Goal: Information Seeking & Learning: Check status

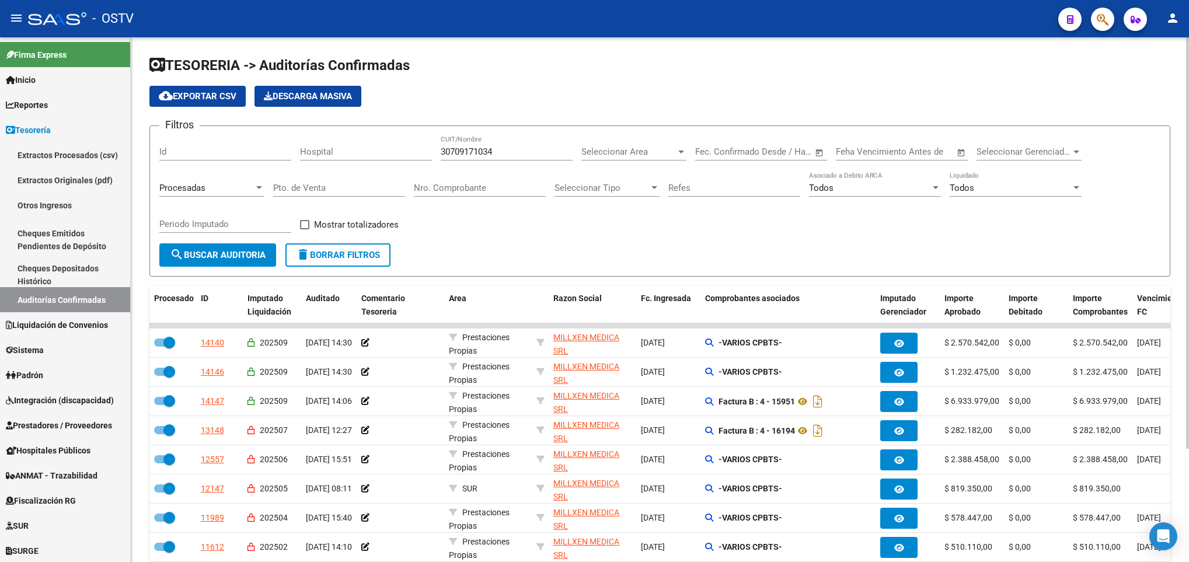
scroll to position [144, 0]
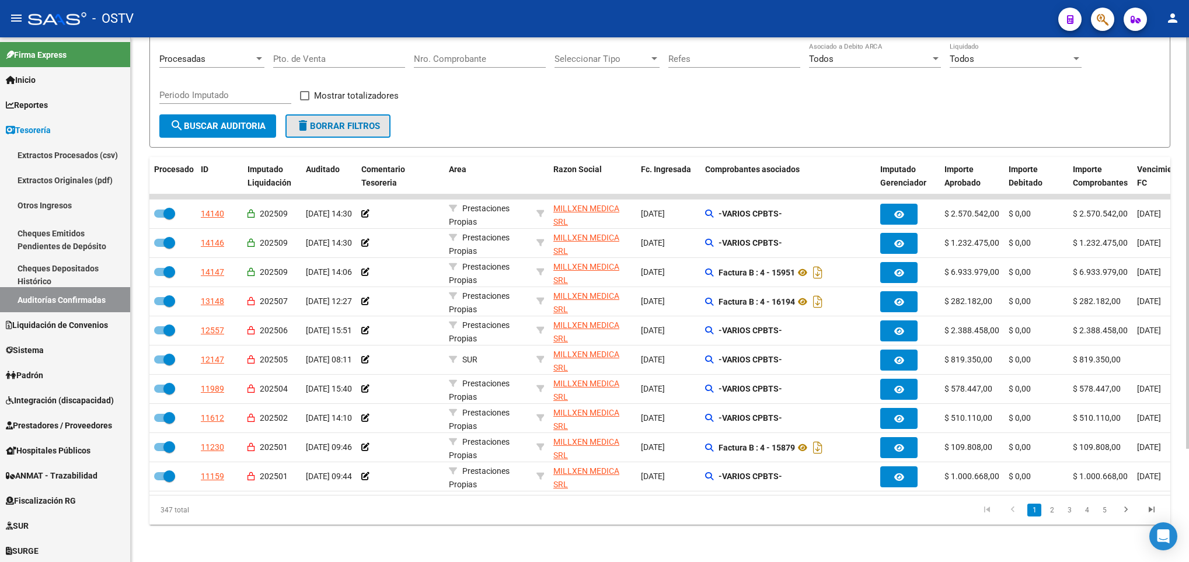
click at [371, 121] on span "delete Borrar Filtros" at bounding box center [338, 126] width 84 height 11
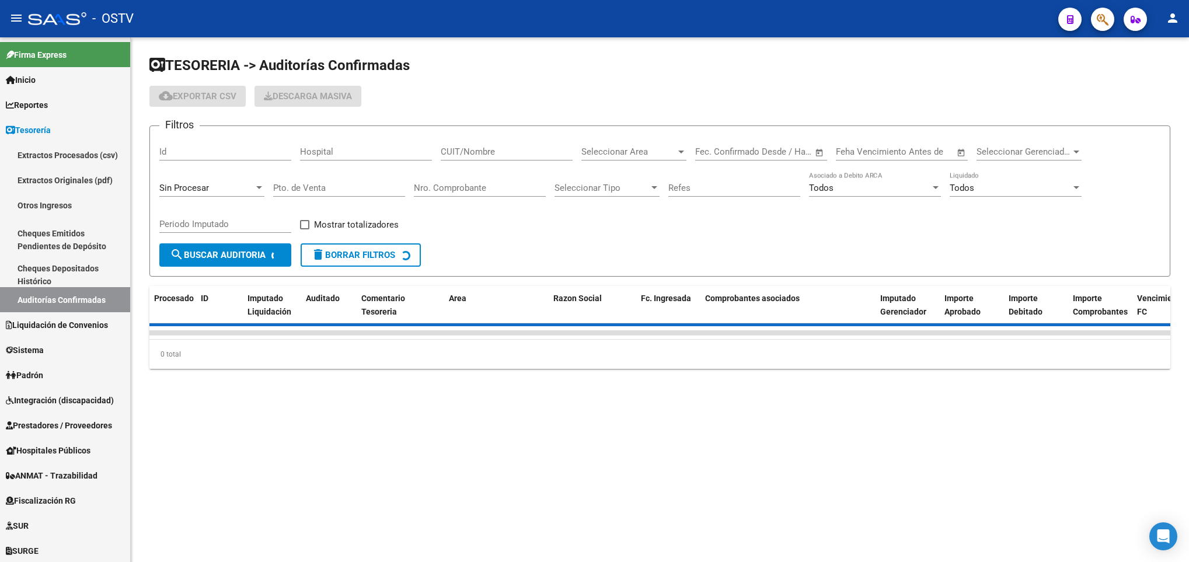
scroll to position [0, 0]
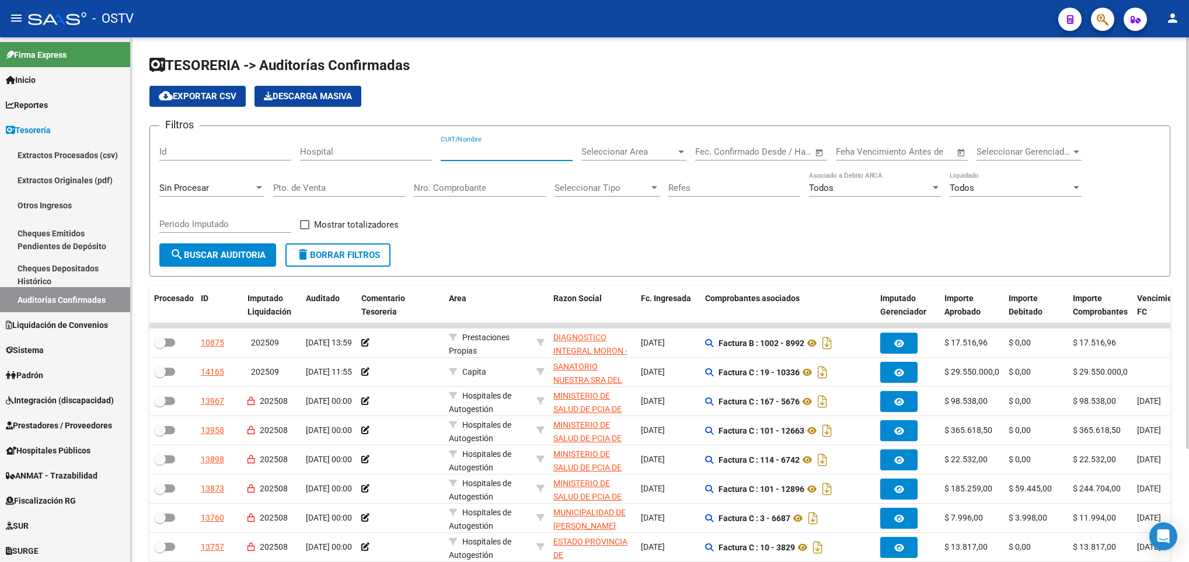
click at [489, 148] on input "CUIT/Nombre" at bounding box center [507, 152] width 132 height 11
paste input "30691822849"
type input "30691822849"
click at [239, 258] on span "search Buscar Auditoria" at bounding box center [218, 255] width 96 height 11
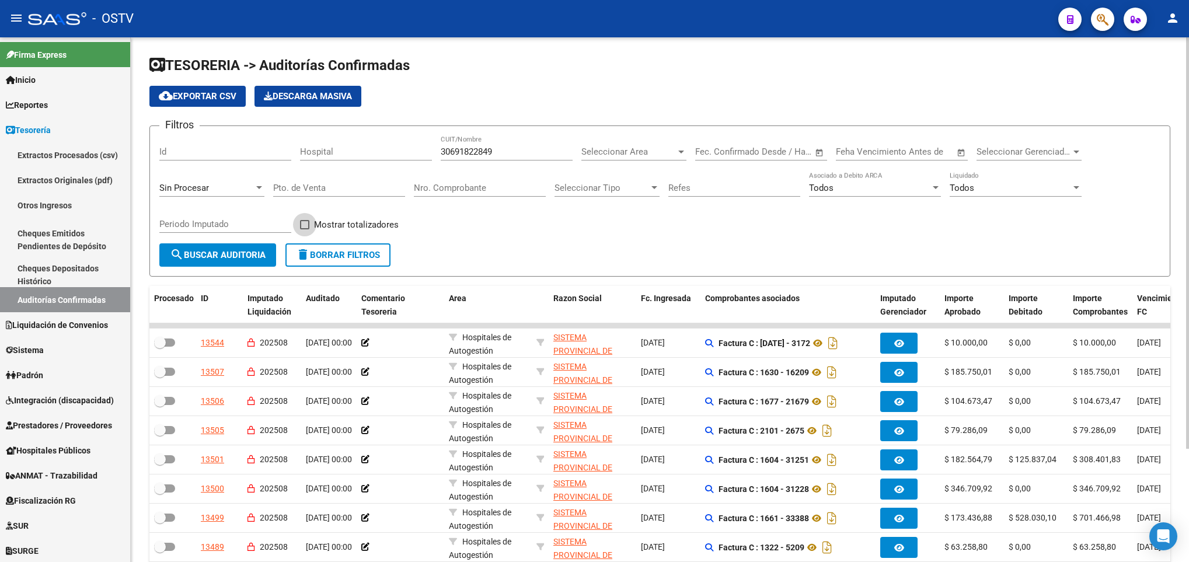
click at [305, 227] on span at bounding box center [304, 224] width 9 height 9
click at [305, 229] on input "Mostrar totalizadores" at bounding box center [304, 229] width 1 height 1
checkbox input "true"
click at [246, 255] on span "search Buscar Auditoria" at bounding box center [218, 255] width 96 height 11
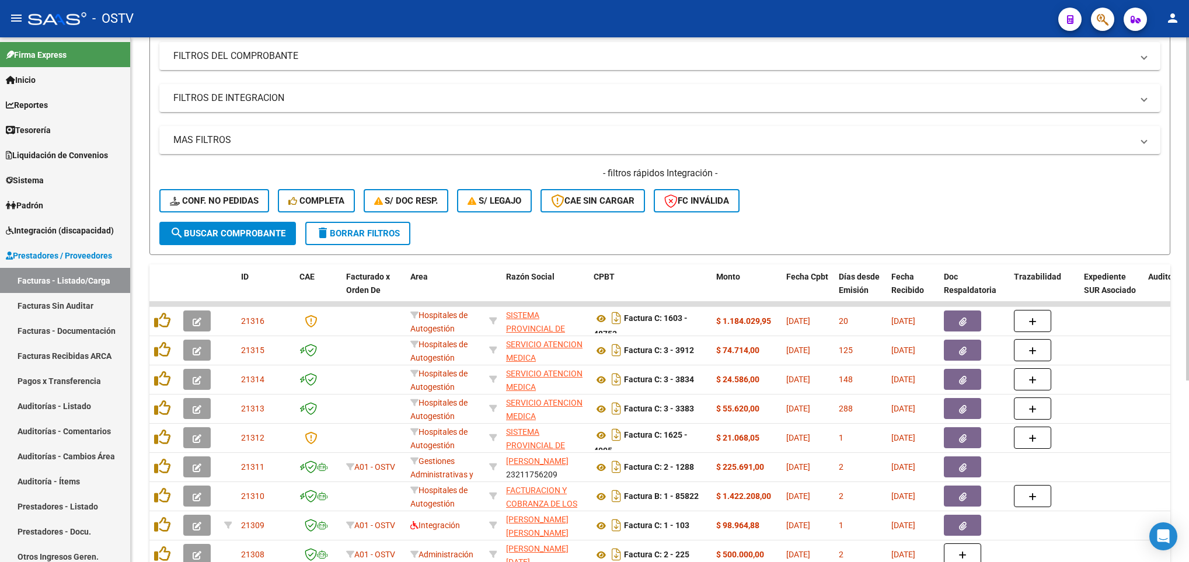
scroll to position [175, 0]
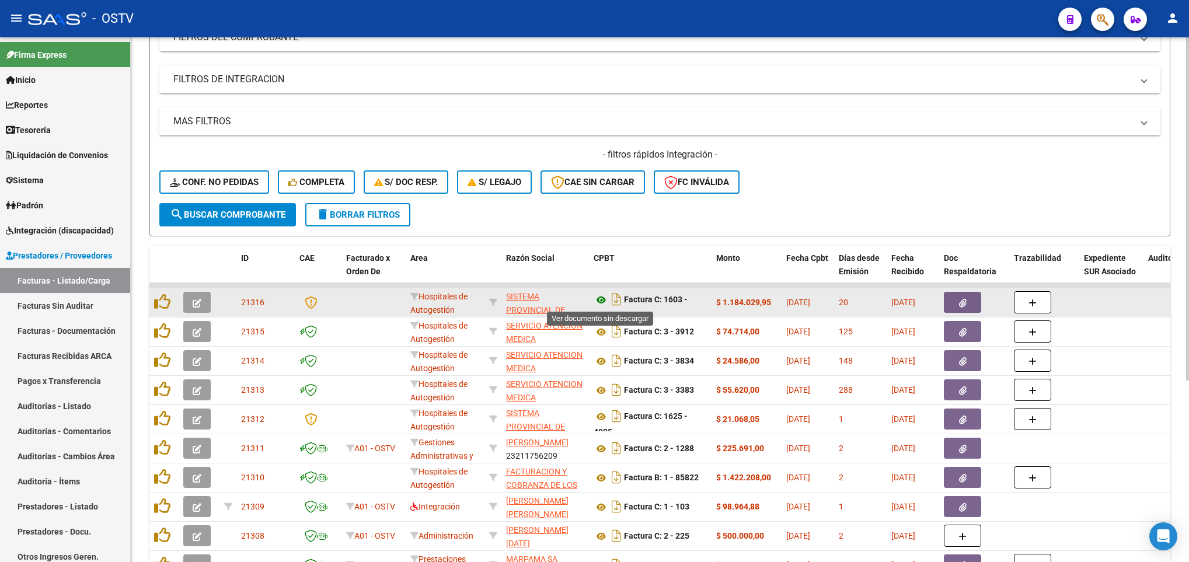
click at [597, 298] on icon at bounding box center [601, 300] width 15 height 14
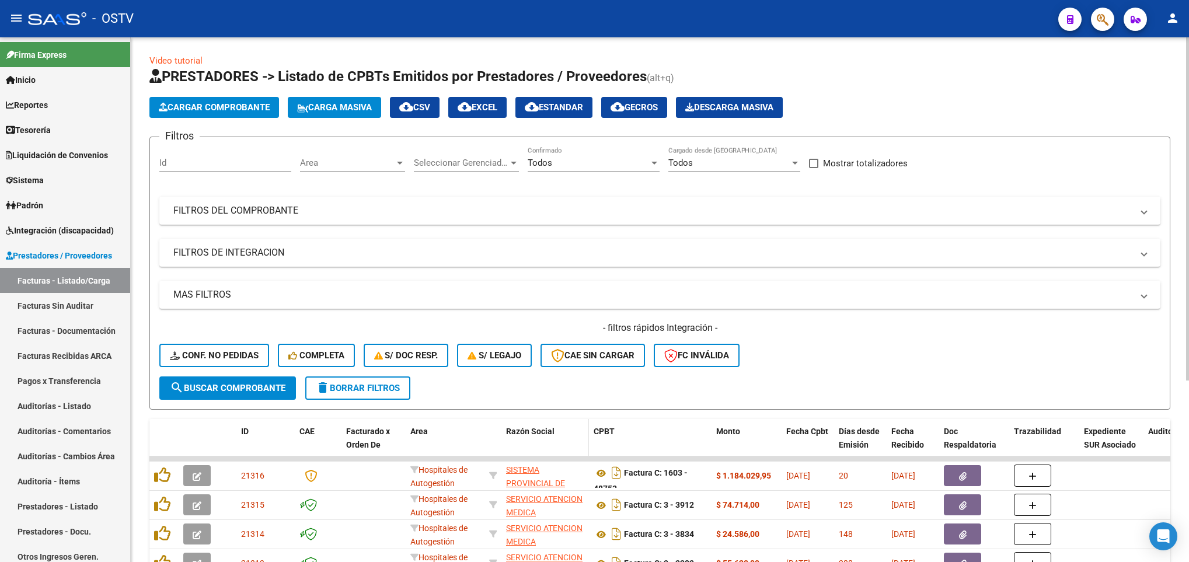
scroll to position [0, 0]
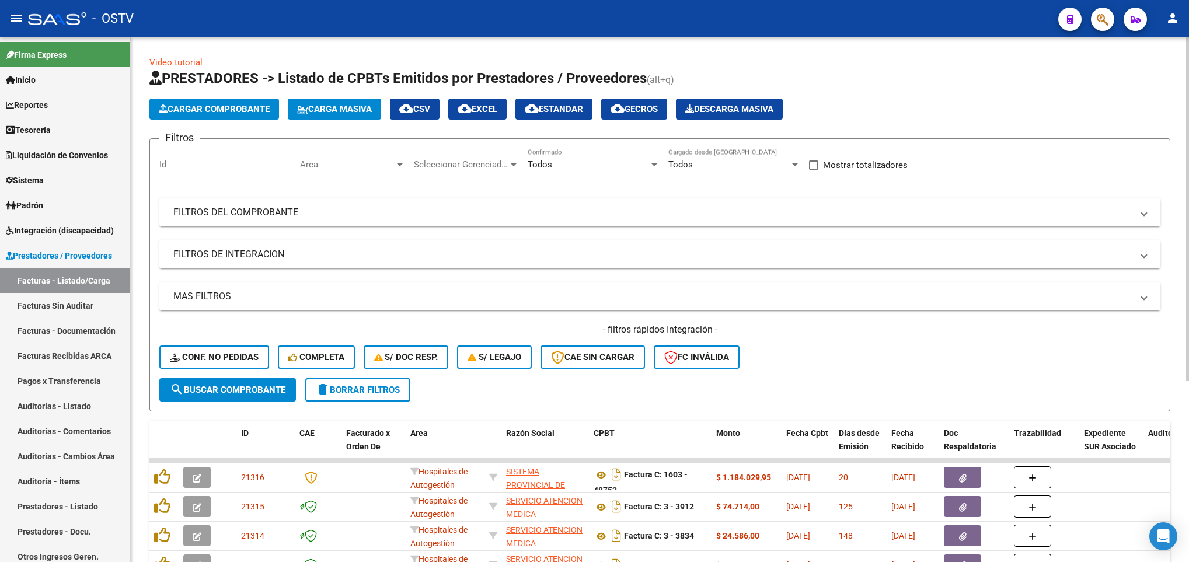
click at [534, 207] on mat-panel-title "FILTROS DEL COMPROBANTE" at bounding box center [652, 212] width 959 height 13
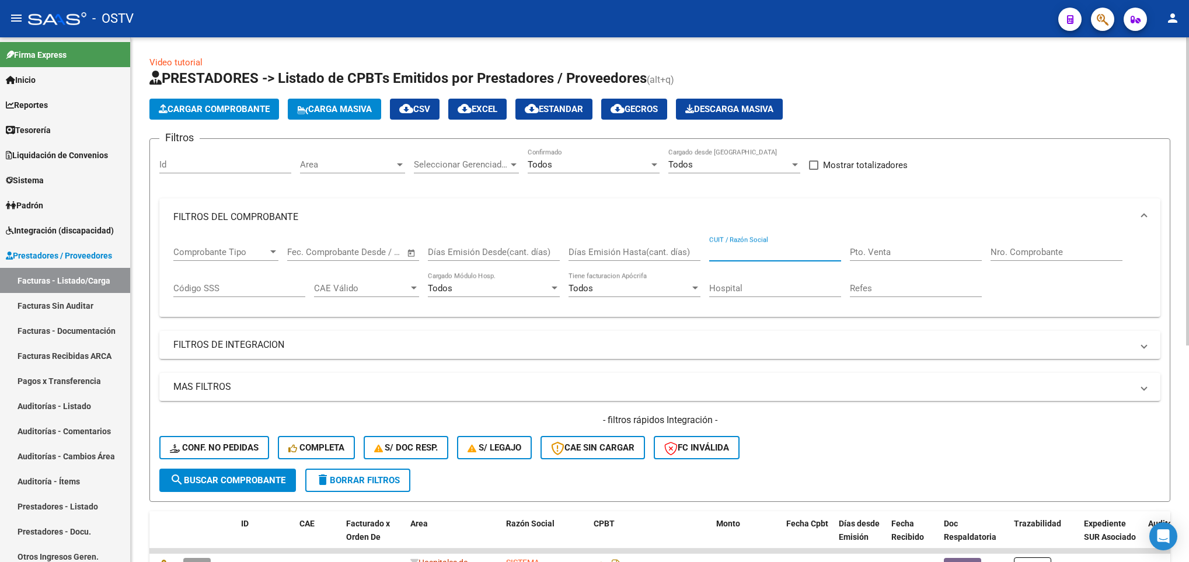
click at [757, 251] on input "CUIT / Razón Social" at bounding box center [775, 252] width 132 height 11
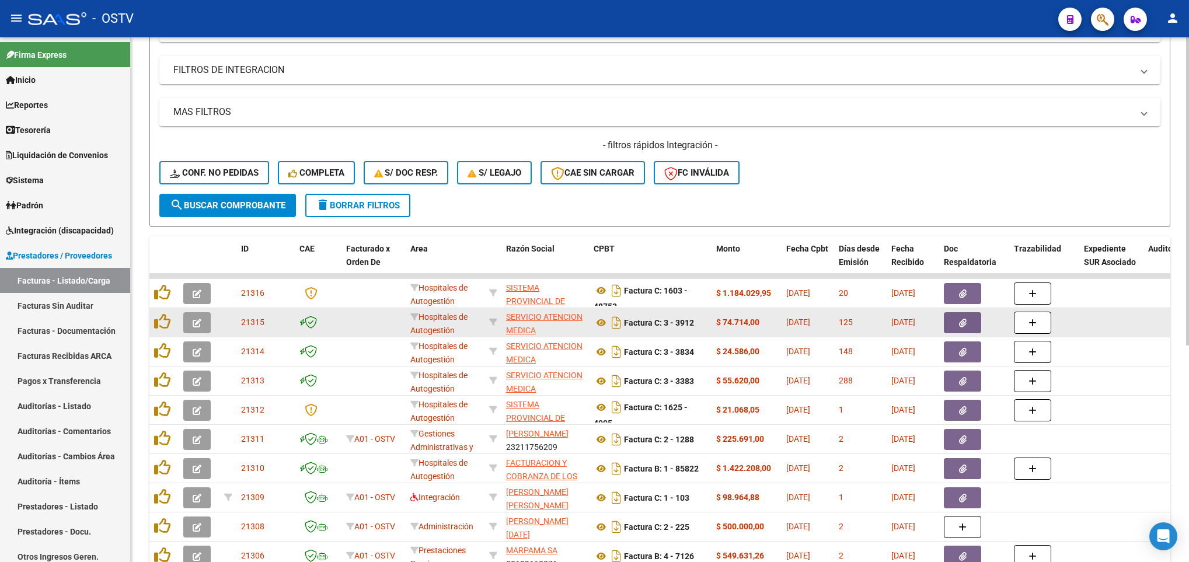
scroll to position [350, 0]
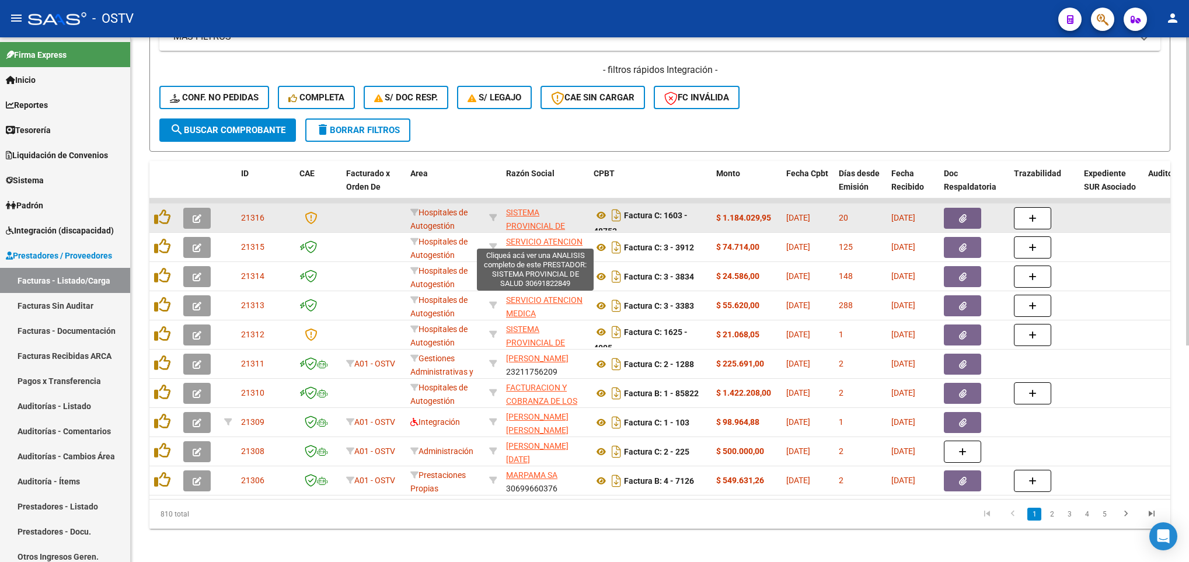
click at [521, 221] on span "SISTEMA PROVINCIAL DE SALUD" at bounding box center [535, 226] width 59 height 36
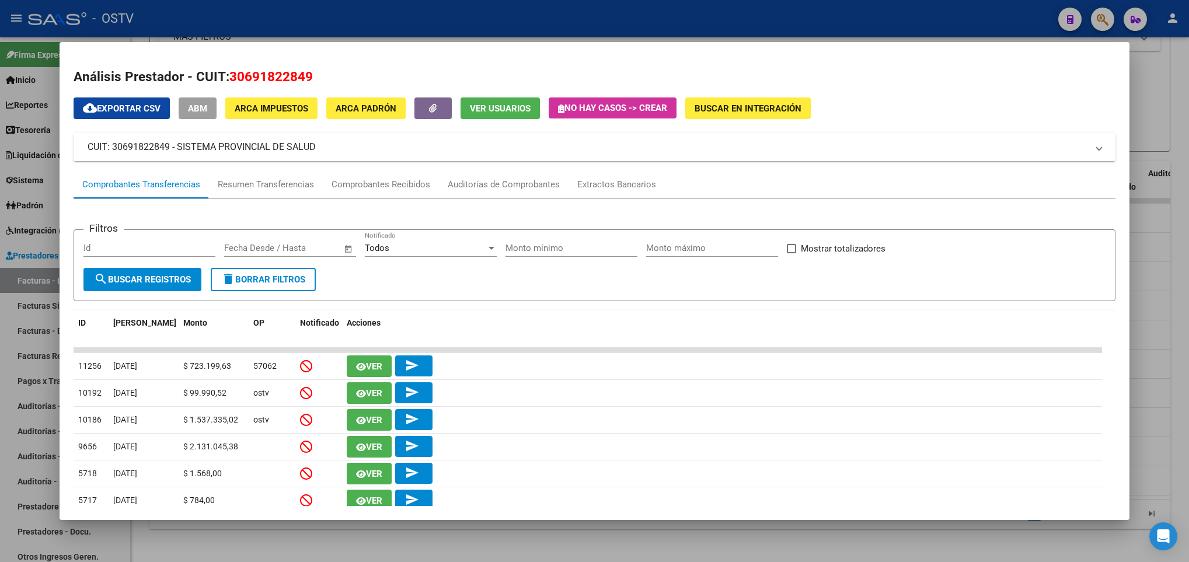
click at [51, 301] on div at bounding box center [594, 281] width 1189 height 562
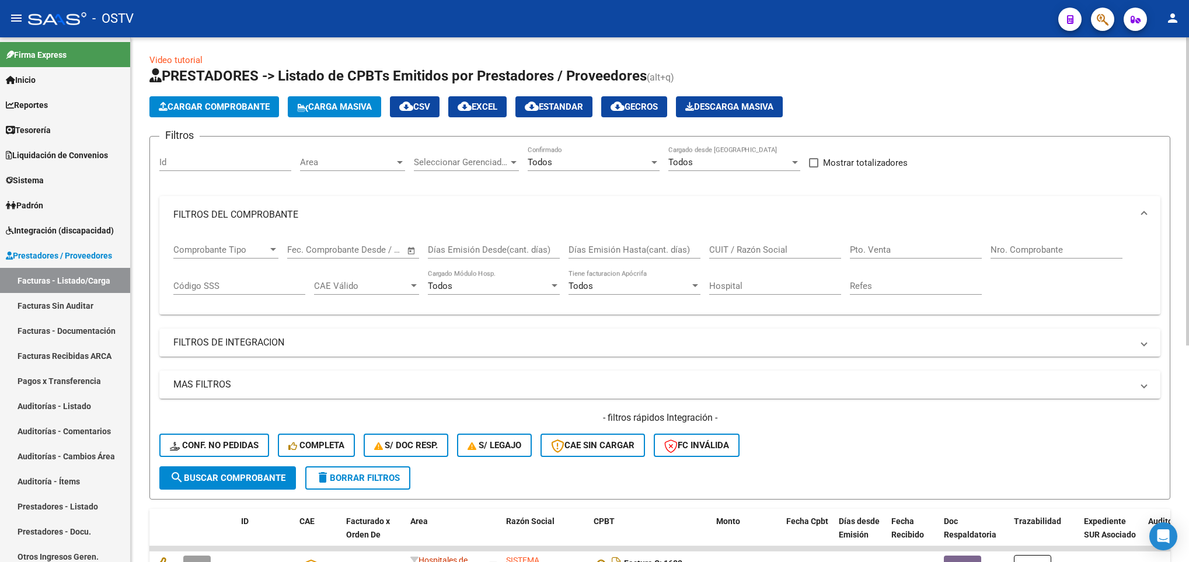
scroll to position [0, 0]
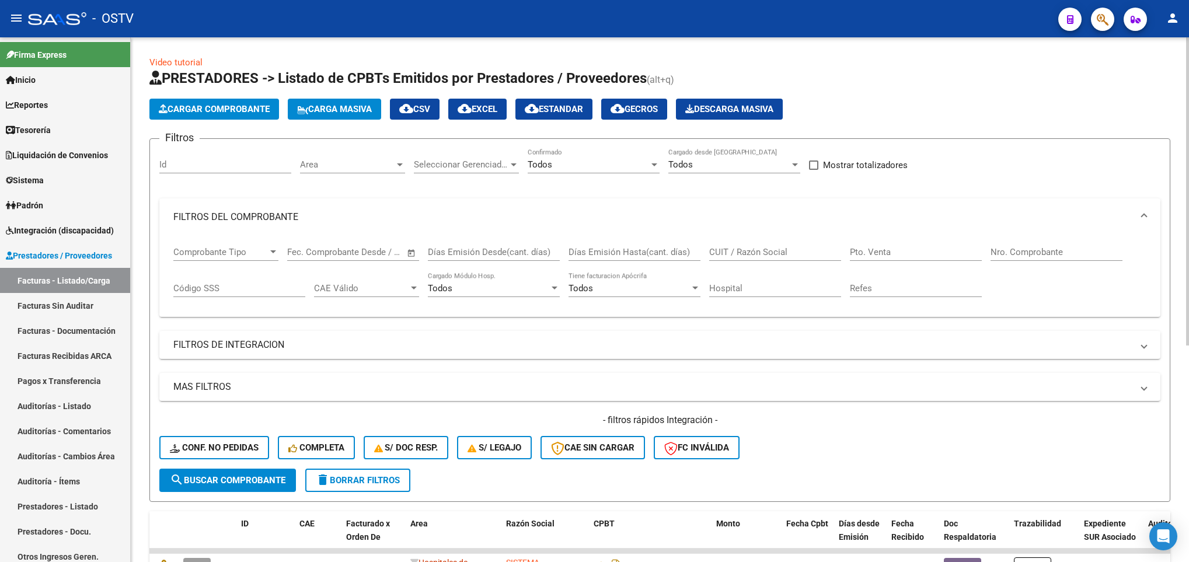
click at [752, 245] on div "CUIT / Razón Social" at bounding box center [775, 248] width 132 height 25
drag, startPoint x: 752, startPoint y: 245, endPoint x: 730, endPoint y: 251, distance: 21.7
click at [730, 251] on input "CUIT / Razón Social" at bounding box center [775, 252] width 132 height 11
paste input "30691822849"
type input "30691822849"
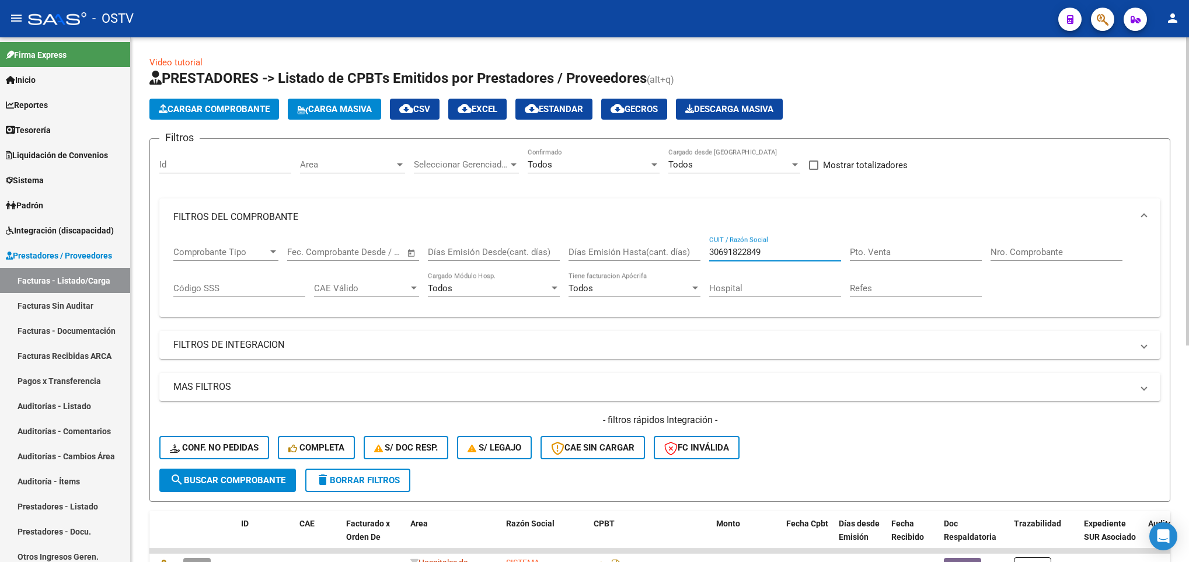
click at [221, 475] on span "search Buscar Comprobante" at bounding box center [228, 480] width 116 height 11
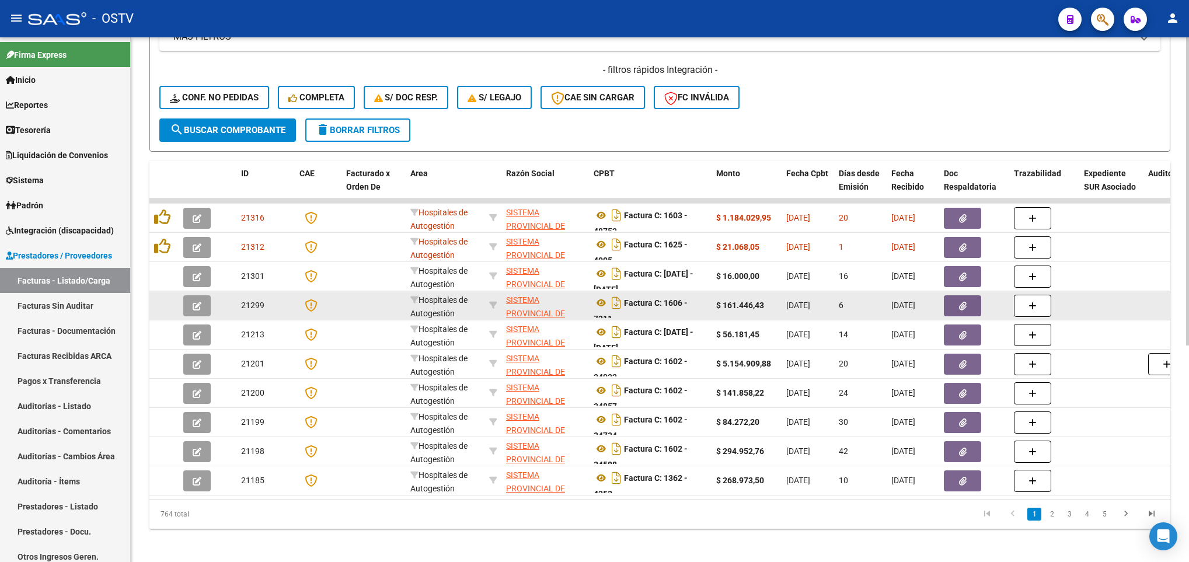
scroll to position [368, 0]
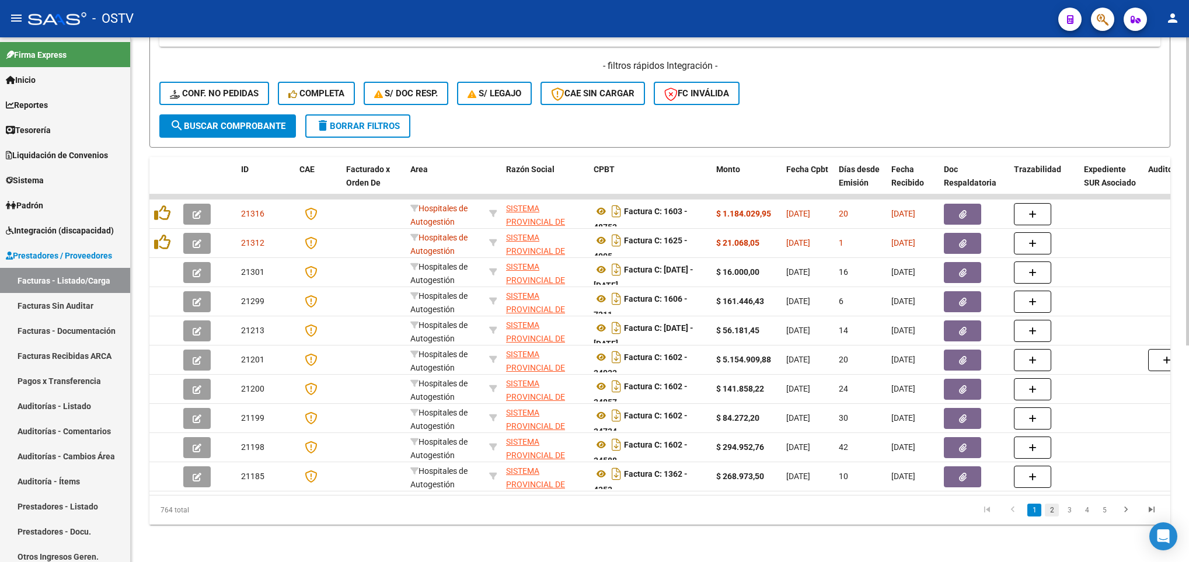
click at [1058, 513] on link "2" at bounding box center [1052, 510] width 14 height 13
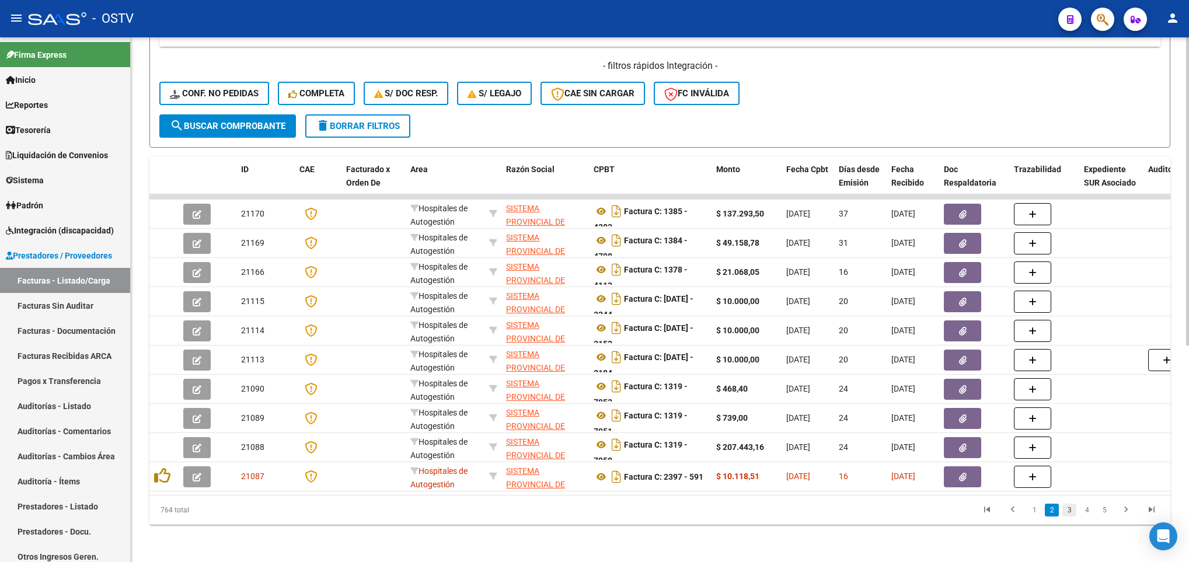
click at [1074, 510] on link "3" at bounding box center [1070, 510] width 14 height 13
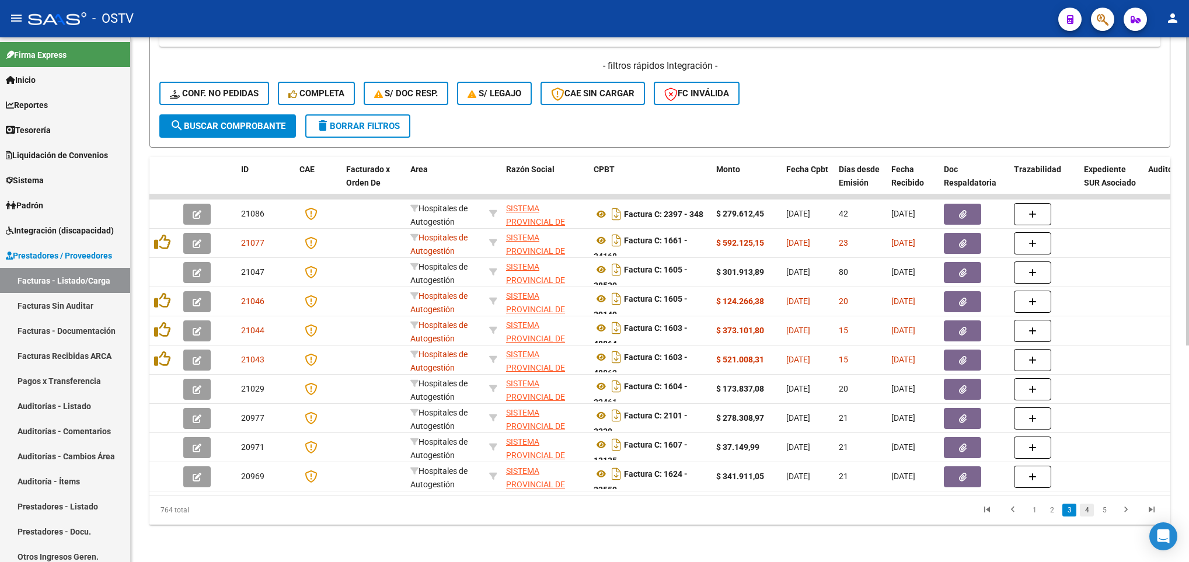
click at [1081, 512] on link "4" at bounding box center [1087, 510] width 14 height 13
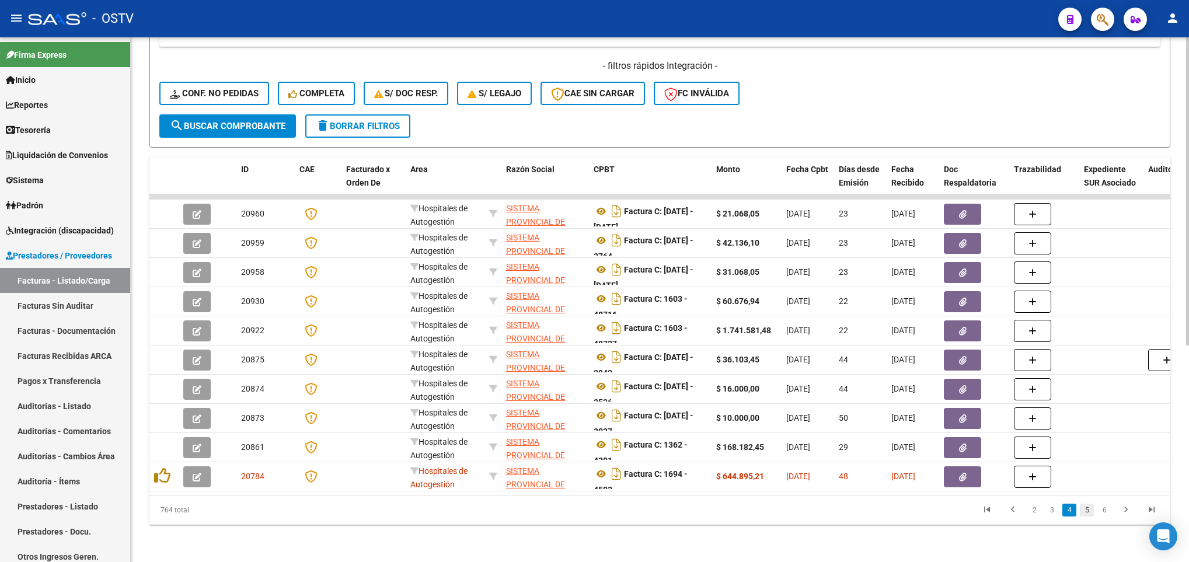
click at [1092, 512] on link "5" at bounding box center [1087, 510] width 14 height 13
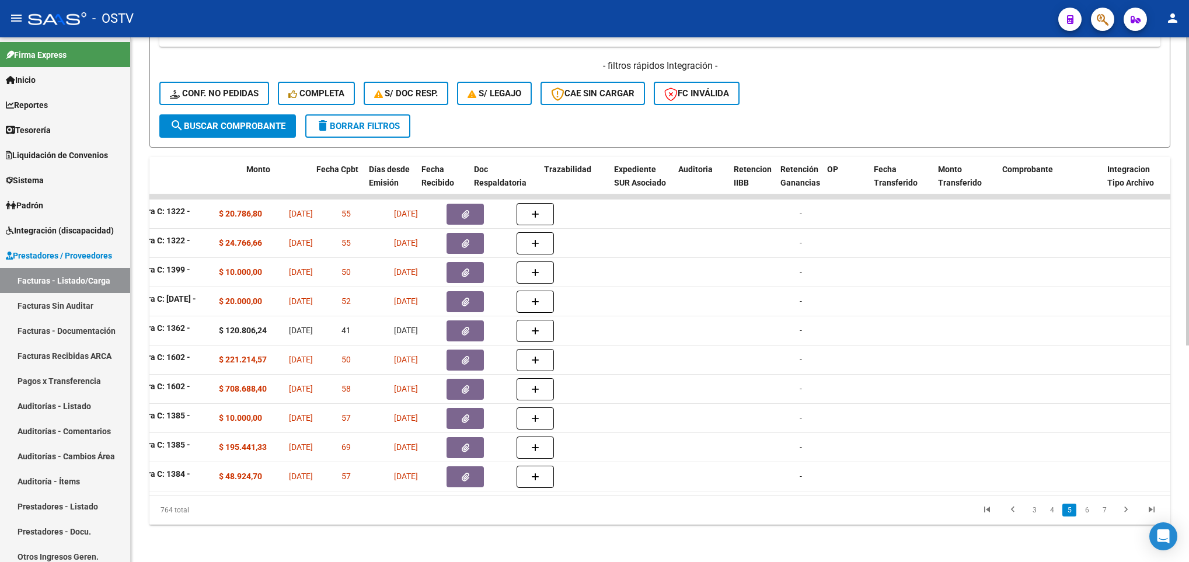
scroll to position [0, 0]
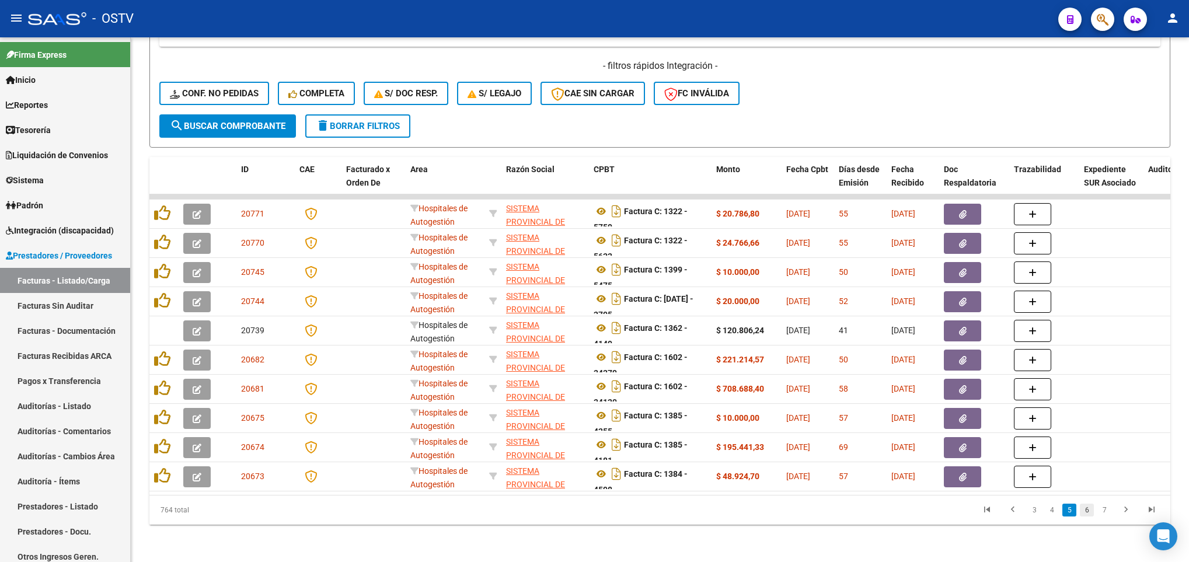
click at [1086, 508] on link "6" at bounding box center [1087, 510] width 14 height 13
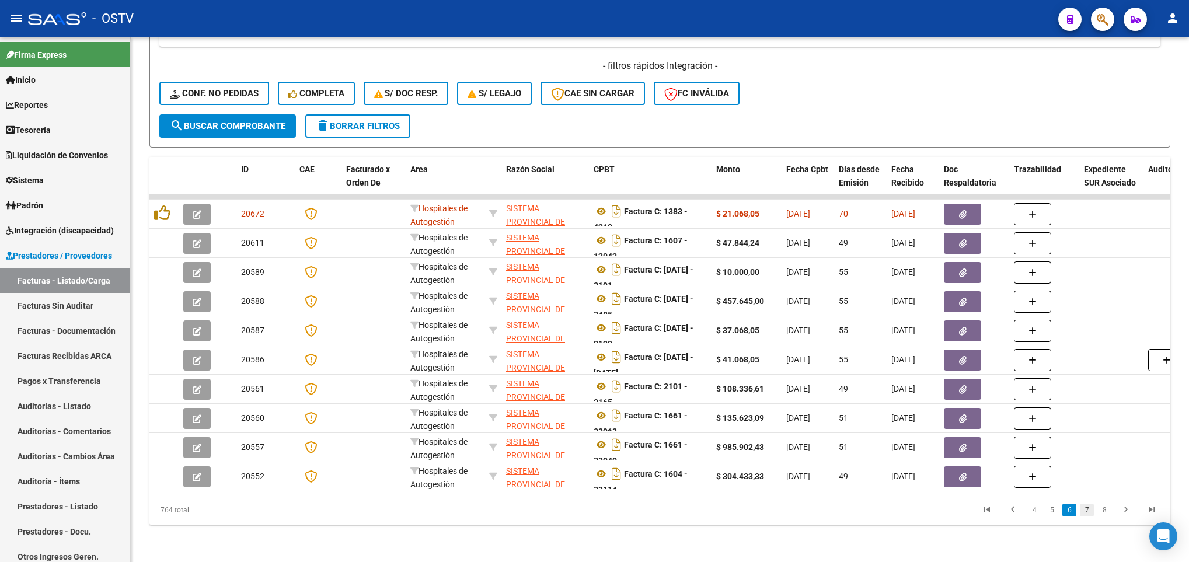
click at [1083, 513] on link "7" at bounding box center [1087, 510] width 14 height 13
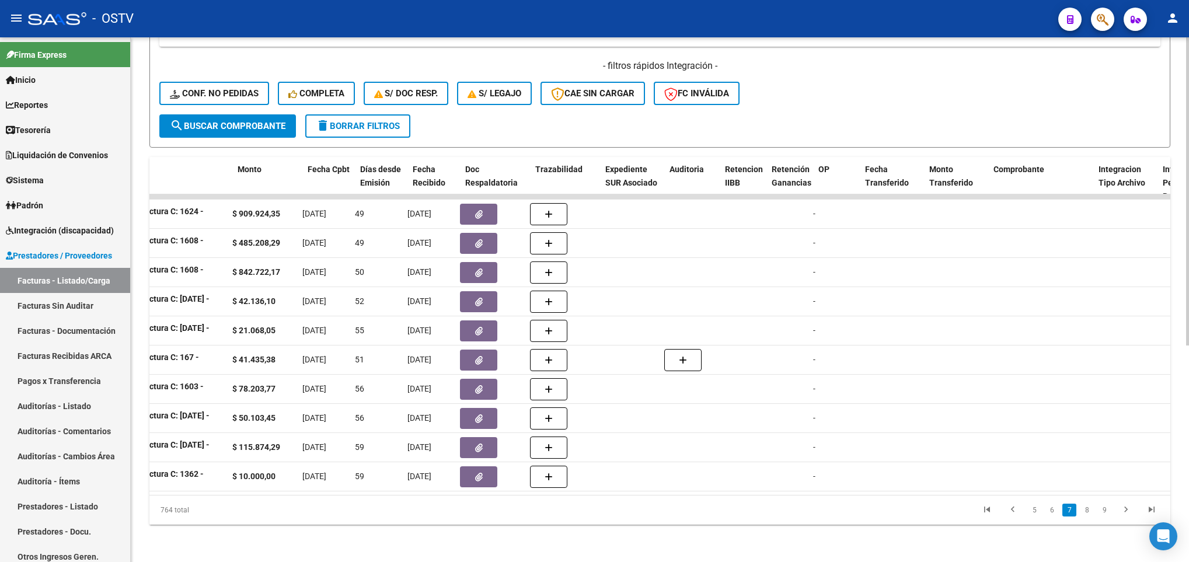
scroll to position [0, 72]
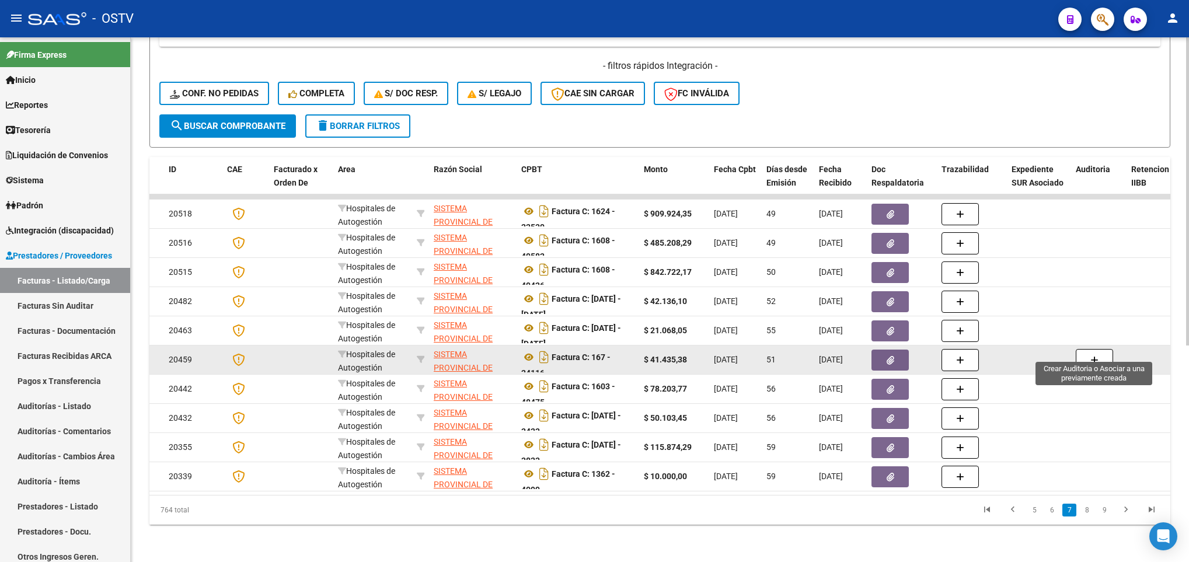
click at [1104, 349] on button "button" at bounding box center [1094, 360] width 37 height 22
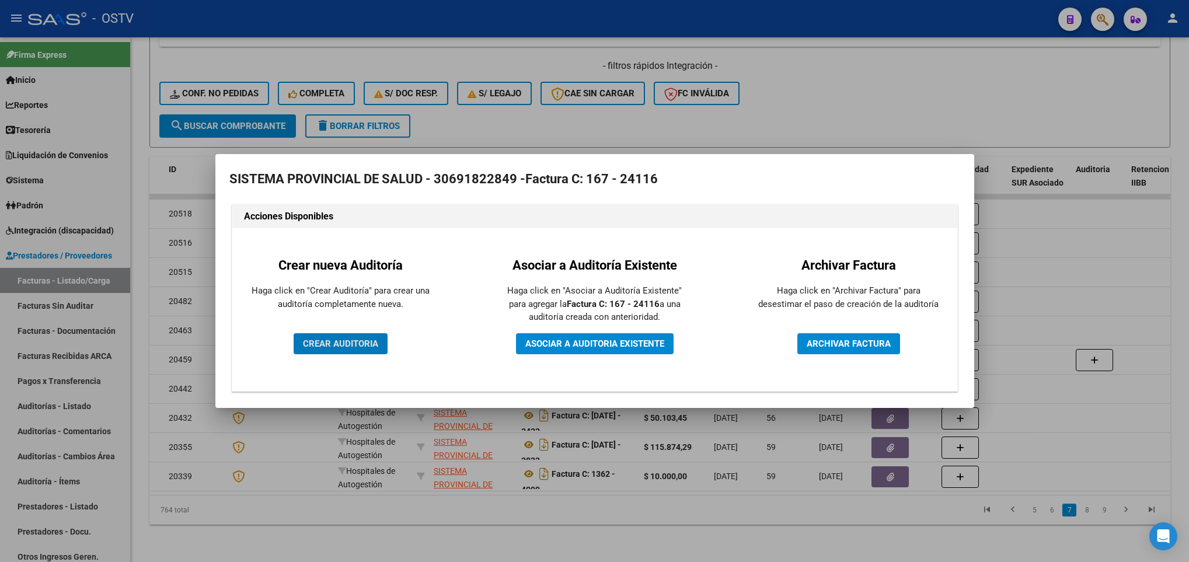
click at [1058, 279] on div at bounding box center [594, 281] width 1189 height 562
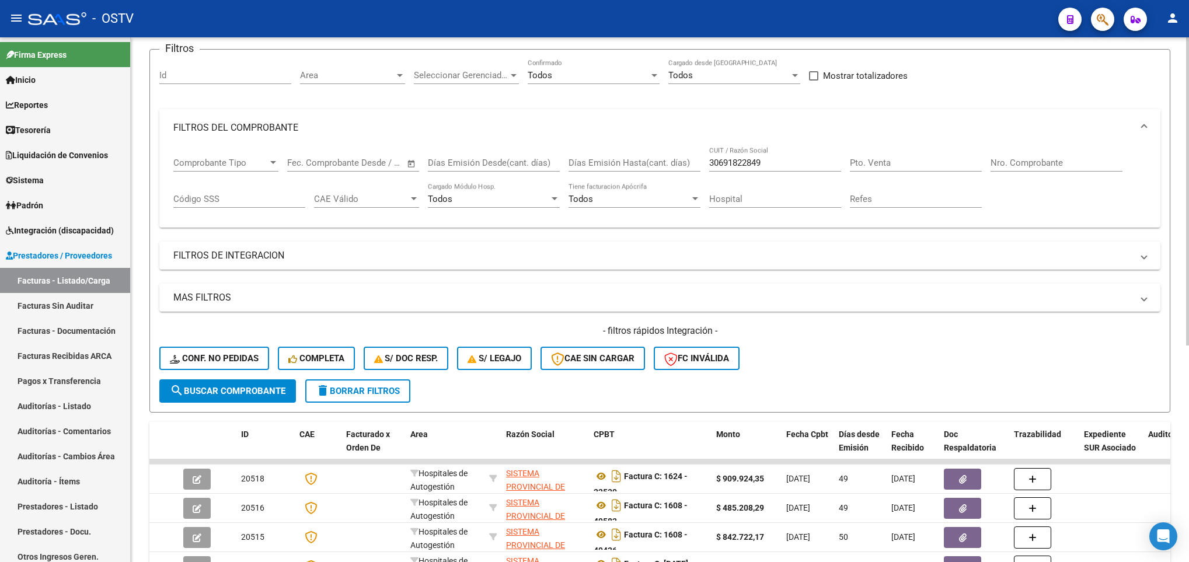
scroll to position [18, 0]
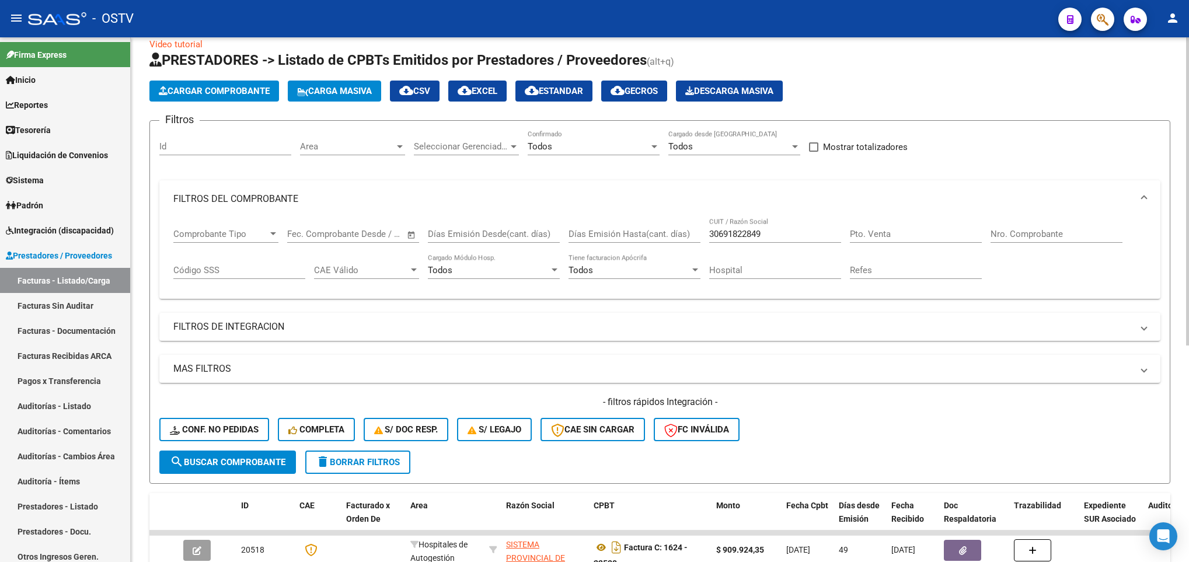
click at [812, 149] on span at bounding box center [813, 146] width 9 height 9
click at [813, 152] on input "Mostrar totalizadores" at bounding box center [813, 152] width 1 height 1
checkbox input "true"
click at [229, 445] on div "- filtros rápidos Integración - Conf. no pedidas Completa S/ Doc Resp. S/ legaj…" at bounding box center [659, 423] width 1001 height 55
click at [235, 453] on button "search Buscar Comprobante" at bounding box center [227, 462] width 137 height 23
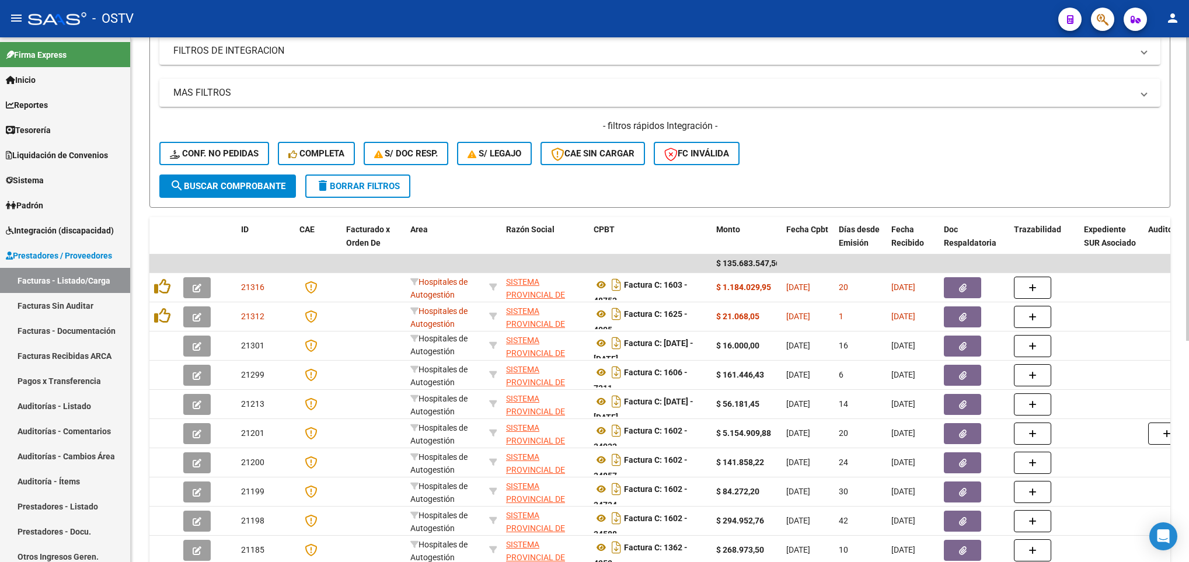
scroll to position [368, 0]
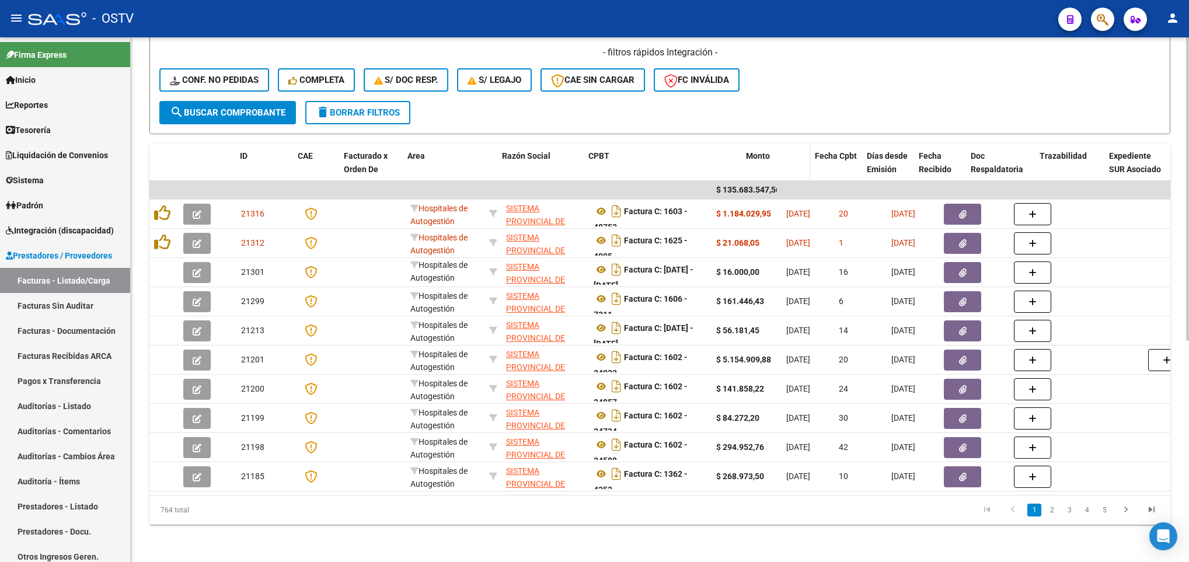
drag, startPoint x: 709, startPoint y: 172, endPoint x: 766, endPoint y: 162, distance: 56.9
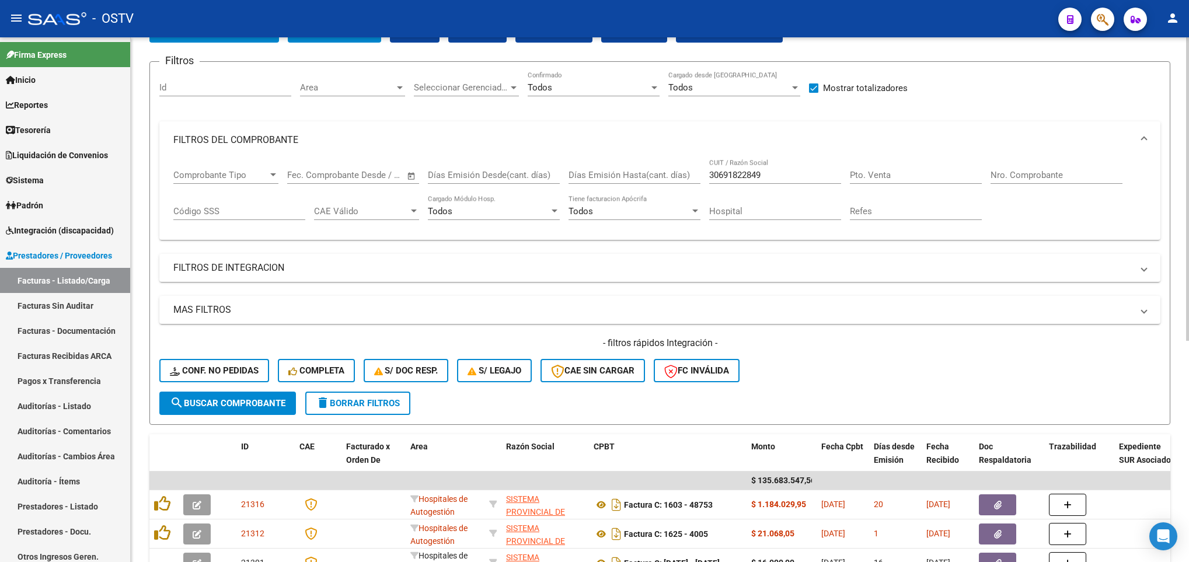
scroll to position [0, 0]
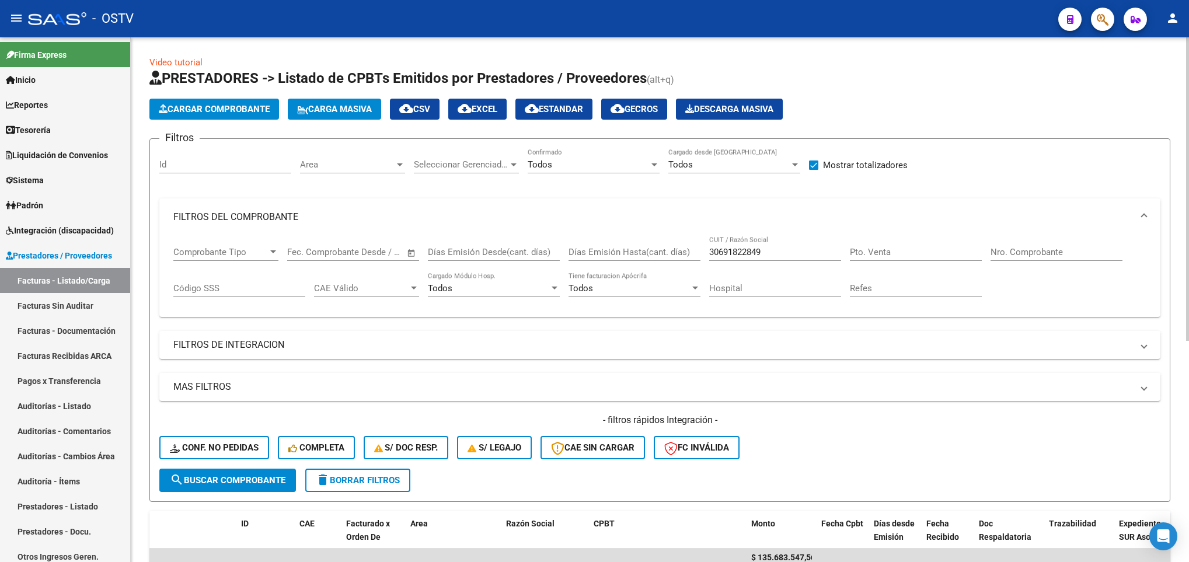
click at [999, 252] on input "Nro. Comprobante" at bounding box center [1057, 252] width 132 height 11
type input "31251"
click at [196, 472] on button "search Buscar Comprobante" at bounding box center [227, 480] width 137 height 23
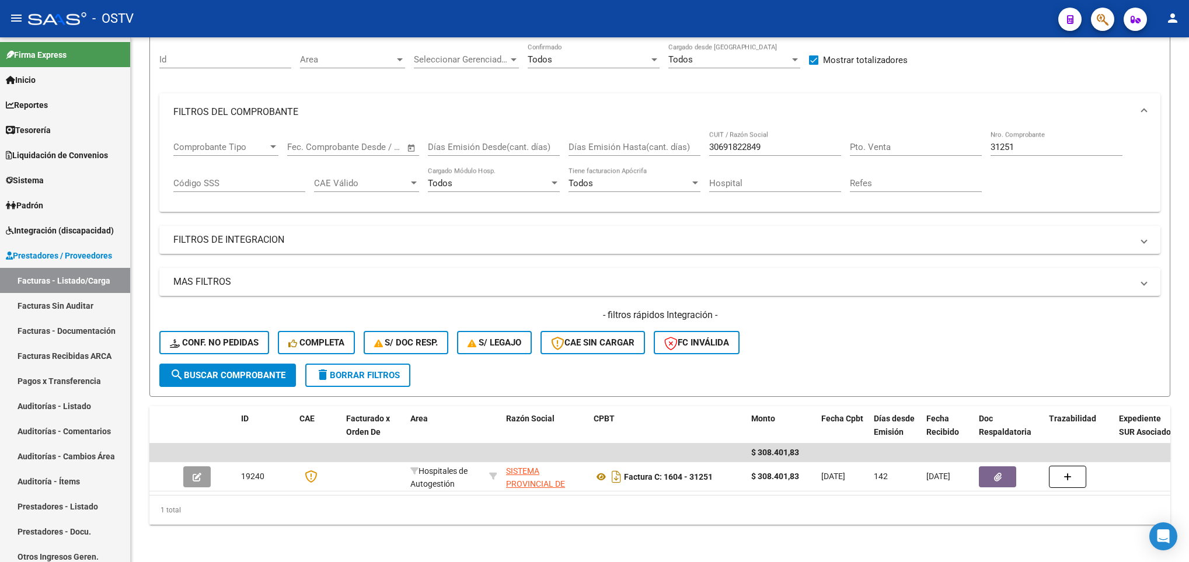
drag, startPoint x: 469, startPoint y: 494, endPoint x: 374, endPoint y: 496, distance: 95.8
click at [374, 496] on div "ID CAE Facturado x Orden De Area Razón Social CPBT Monto Fecha Cpbt Días desde …" at bounding box center [659, 465] width 1021 height 119
drag, startPoint x: 1024, startPoint y: 135, endPoint x: 922, endPoint y: 135, distance: 101.6
click at [923, 137] on div "Comprobante Tipo Comprobante Tipo Fecha inicio – Fecha fin Fec. Comprobante Des…" at bounding box center [659, 167] width 973 height 72
click at [248, 370] on button "search Buscar Comprobante" at bounding box center [227, 375] width 137 height 23
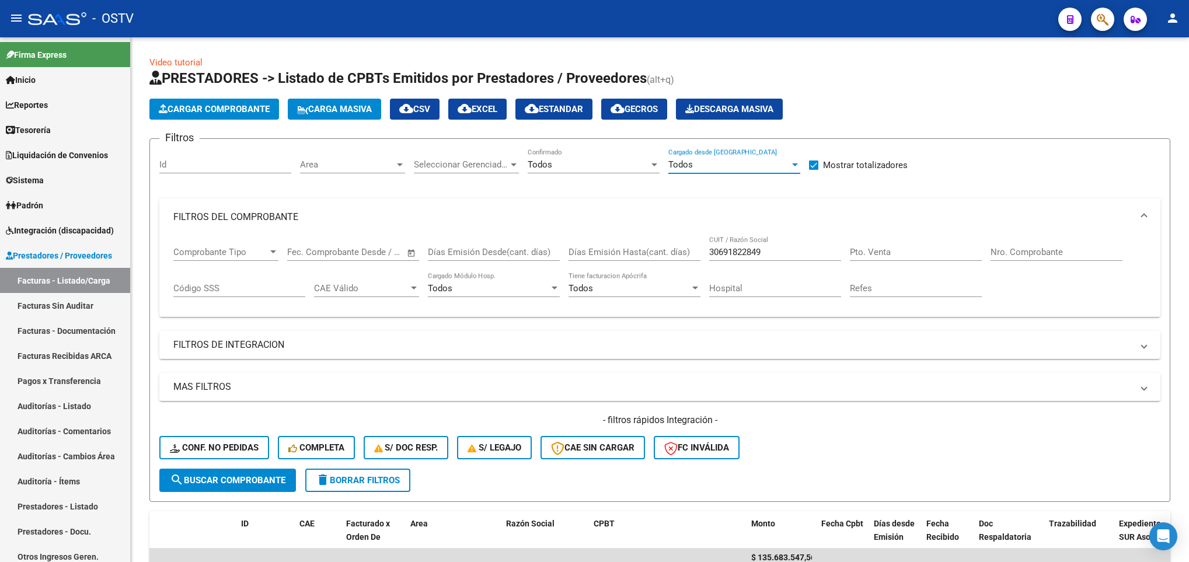
click at [740, 160] on div "Todos" at bounding box center [729, 164] width 121 height 11
click at [740, 160] on span "Todos" at bounding box center [735, 165] width 132 height 26
click at [608, 159] on div "Todos" at bounding box center [588, 164] width 121 height 11
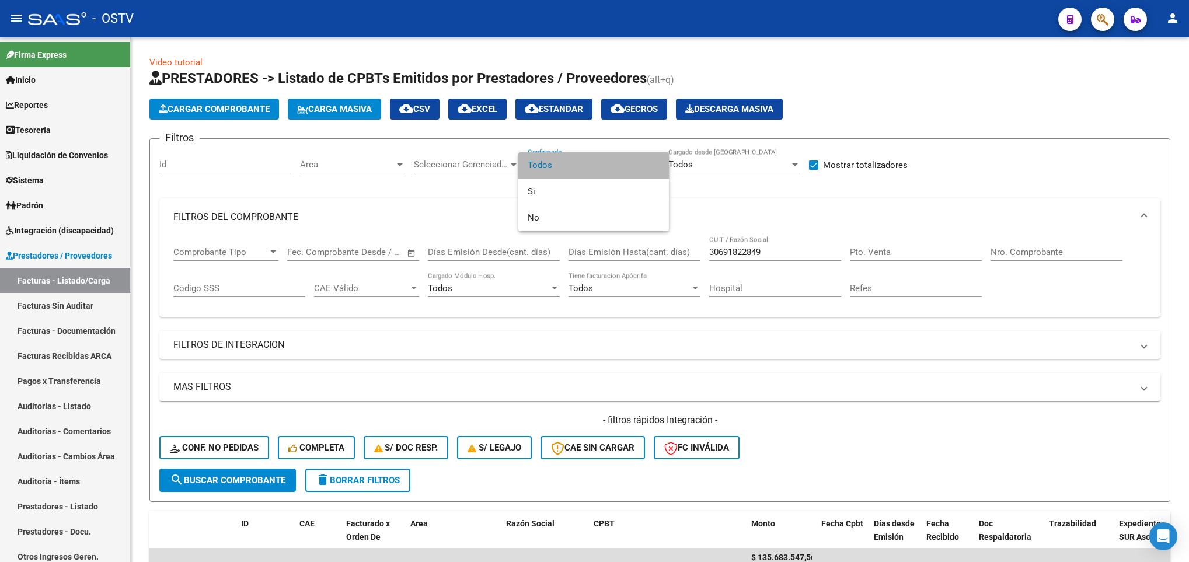
click at [608, 159] on span "Todos" at bounding box center [594, 165] width 132 height 26
